Goal: Transaction & Acquisition: Purchase product/service

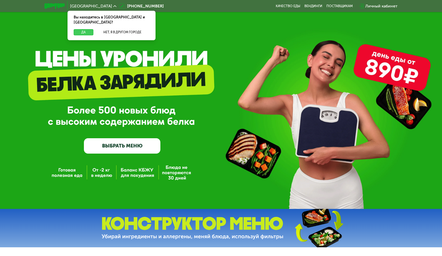
click at [85, 29] on button "Да" at bounding box center [84, 32] width 20 height 6
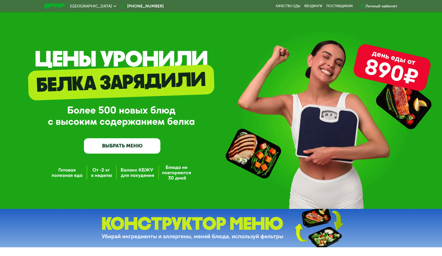
click at [138, 151] on link "ВЫБРАТЬ МЕНЮ" at bounding box center [122, 145] width 77 height 15
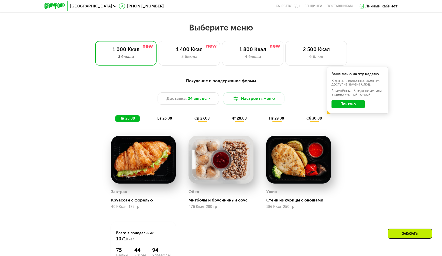
scroll to position [253, 0]
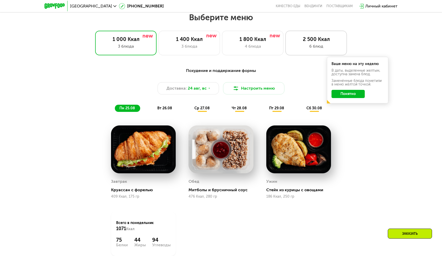
click at [333, 44] on div "6 блюд" at bounding box center [316, 46] width 51 height 6
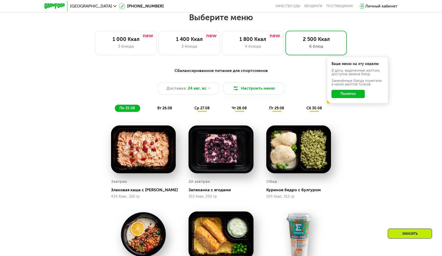
click at [348, 95] on button "Понятно" at bounding box center [348, 94] width 33 height 8
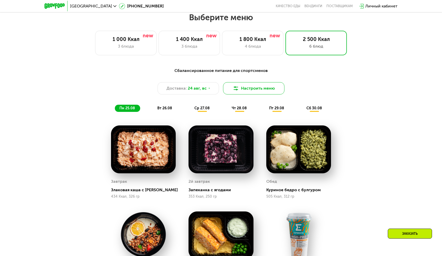
click at [273, 83] on button "Настроить меню" at bounding box center [253, 88] width 61 height 12
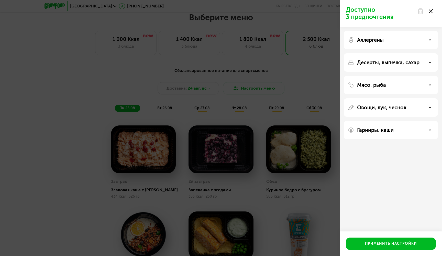
click at [409, 53] on div "Аллергены" at bounding box center [391, 62] width 94 height 18
click at [439, 36] on div "Аллергены Десерты, выпечка, сахар Мясо, рыба Овощи, лук, чеснок Гарниры, каши" at bounding box center [391, 85] width 102 height 117
click at [433, 38] on div "Аллергены" at bounding box center [391, 40] width 86 height 6
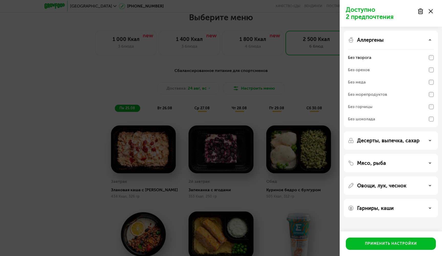
click at [413, 140] on p "Десерты, выпечка, сахар" at bounding box center [388, 141] width 62 height 6
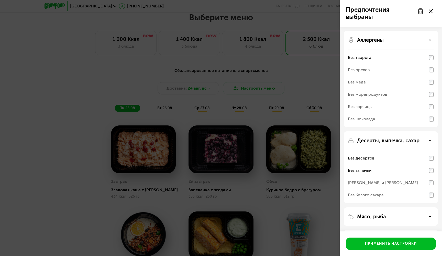
click at [431, 173] on div "Без выпечки" at bounding box center [391, 170] width 86 height 12
click at [426, 219] on div "Мясо, рыба" at bounding box center [391, 217] width 86 height 6
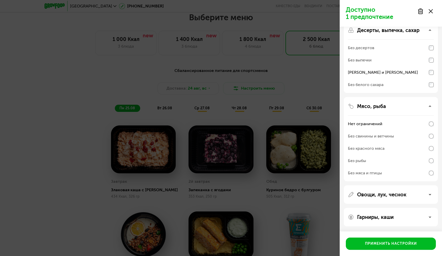
scroll to position [110, 0]
click at [431, 192] on div "Овощи, лук, чеснок" at bounding box center [391, 195] width 86 height 6
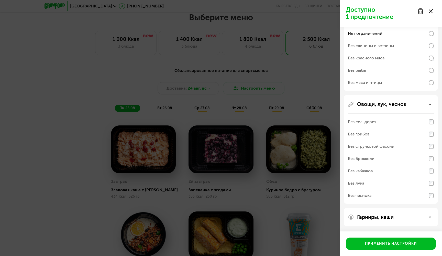
scroll to position [201, 0]
click at [426, 219] on div "Гарниры, каши" at bounding box center [391, 217] width 86 height 6
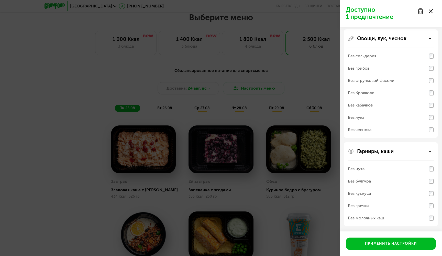
scroll to position [267, 0]
click at [431, 221] on div "Без молочных каш" at bounding box center [391, 218] width 86 height 12
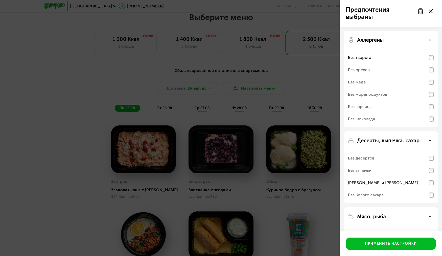
scroll to position [0, 0]
click at [407, 245] on div "Применить настройки" at bounding box center [391, 243] width 52 height 5
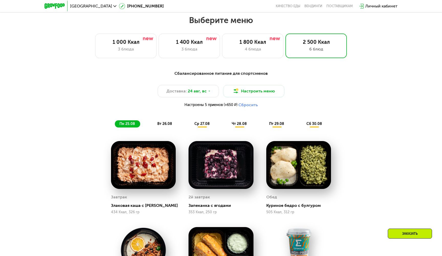
scroll to position [248, 0]
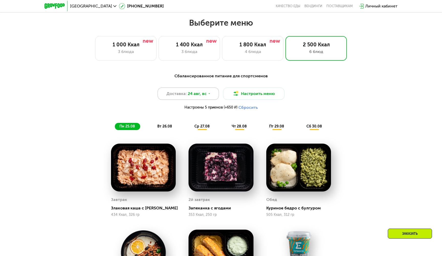
click at [203, 94] on span "24 авг, вс" at bounding box center [197, 94] width 19 height 6
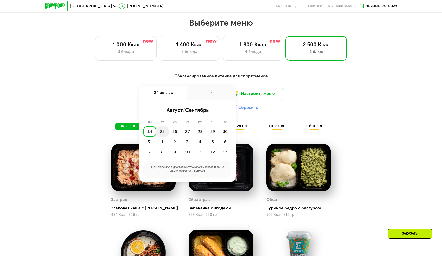
click at [169, 131] on div "25" at bounding box center [175, 132] width 13 height 10
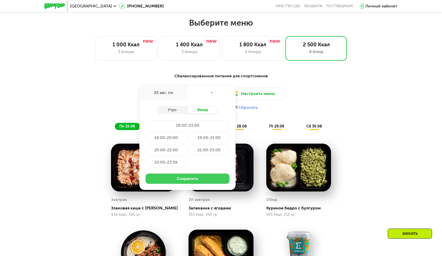
click at [195, 180] on button "Сохранить" at bounding box center [188, 179] width 84 height 10
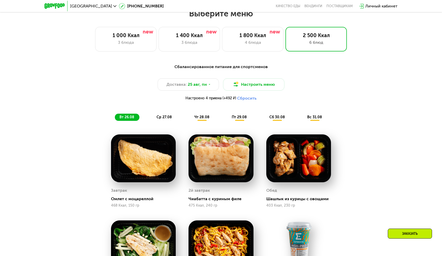
scroll to position [259, 0]
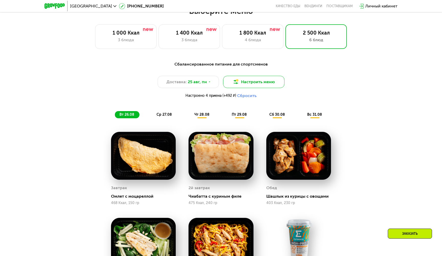
click at [277, 76] on button "Настроить меню" at bounding box center [253, 82] width 61 height 12
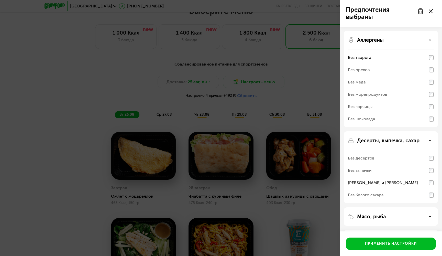
click at [292, 84] on div "Предпочтения выбраны Аллергены Без творога Без орехов Без меда Без морепродукто…" at bounding box center [221, 128] width 442 height 256
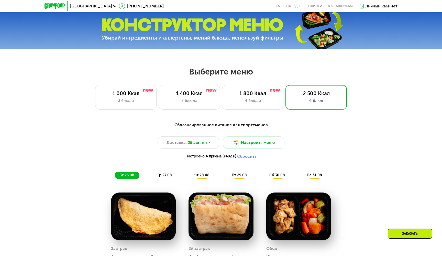
scroll to position [198, 0]
